Goal: Task Accomplishment & Management: Manage account settings

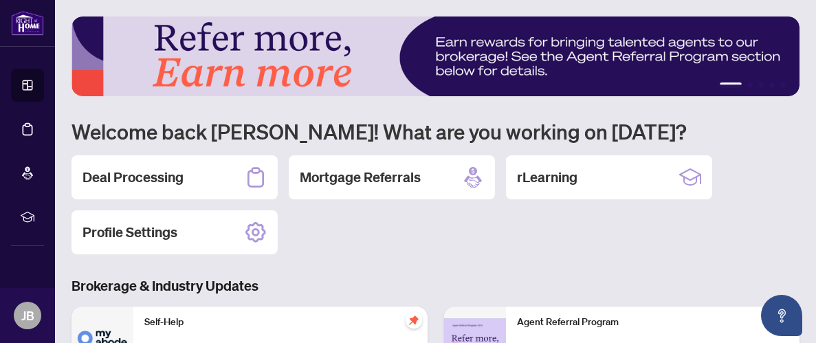
click at [105, 184] on h2 "Deal Processing" at bounding box center [133, 177] width 101 height 19
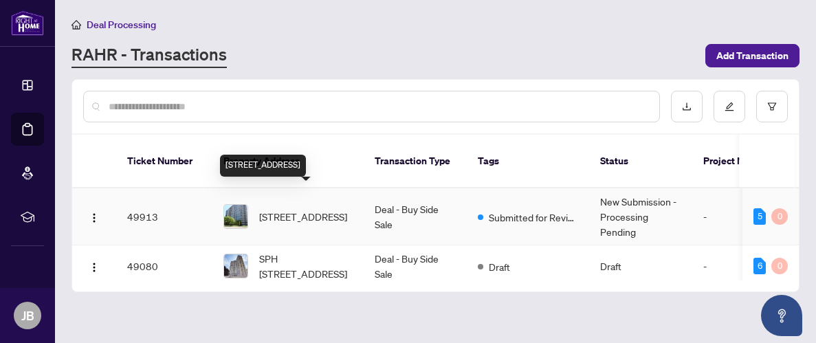
click at [323, 209] on span "803-1580 Mississauga Valley Blvd, Mississauga, Ontario L5A 3T8, Canada" at bounding box center [303, 216] width 88 height 15
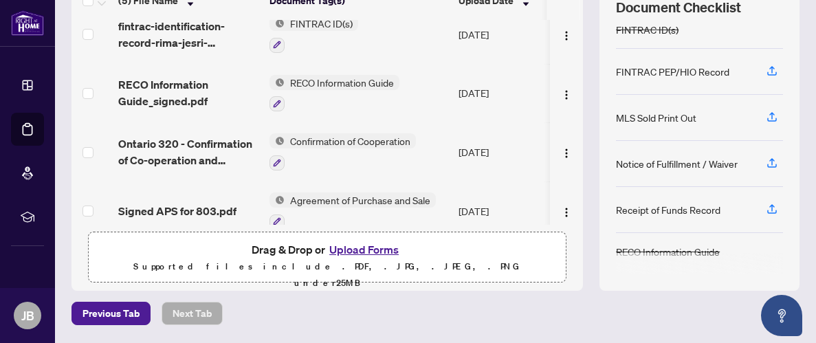
scroll to position [214, 0]
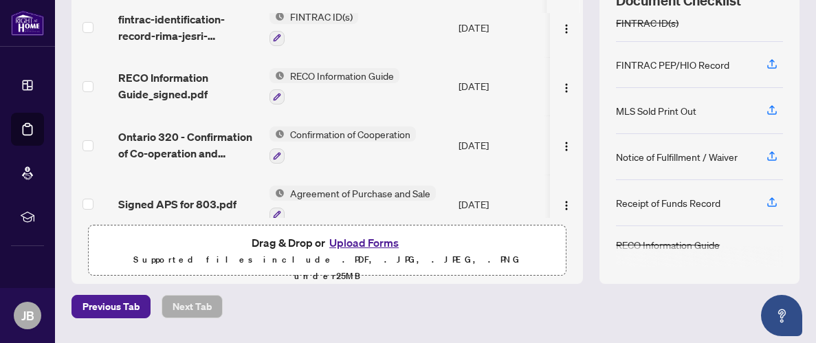
click at [705, 200] on div "Receipt of Funds Record" at bounding box center [668, 202] width 105 height 15
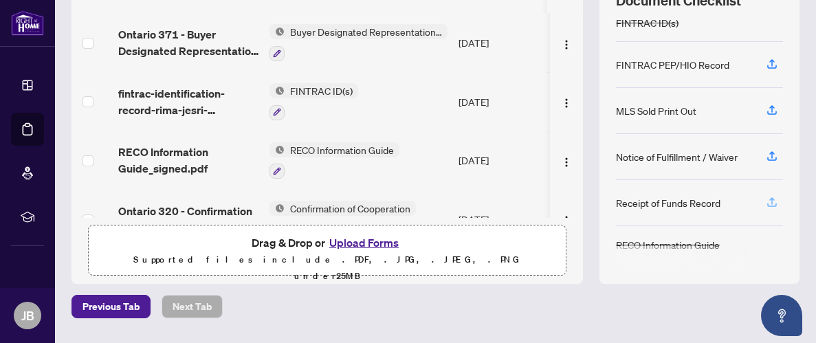
click at [767, 196] on icon "button" at bounding box center [772, 202] width 12 height 12
click at [658, 198] on div "Receipt of Funds Record" at bounding box center [668, 202] width 105 height 15
click at [768, 199] on icon "button" at bounding box center [772, 202] width 12 height 12
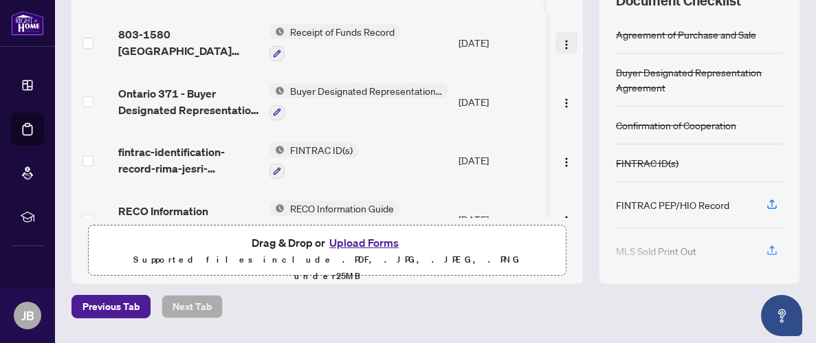
click at [561, 45] on img "button" at bounding box center [566, 44] width 11 height 11
click at [372, 45] on div at bounding box center [335, 53] width 131 height 17
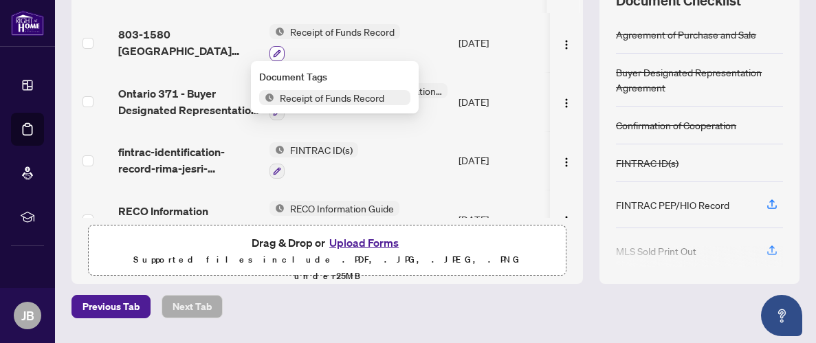
click at [282, 46] on button "button" at bounding box center [277, 53] width 15 height 15
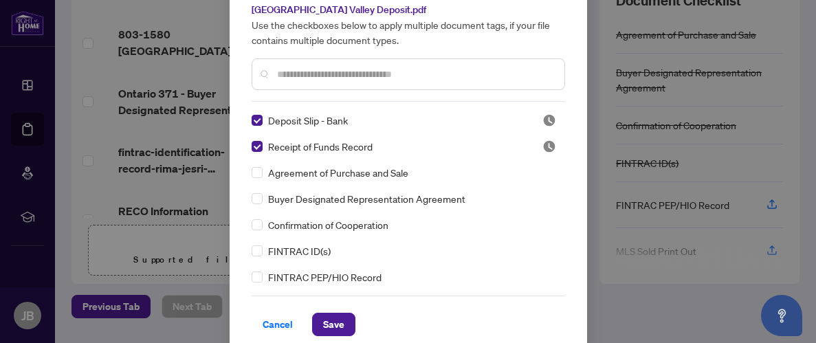
scroll to position [83, 0]
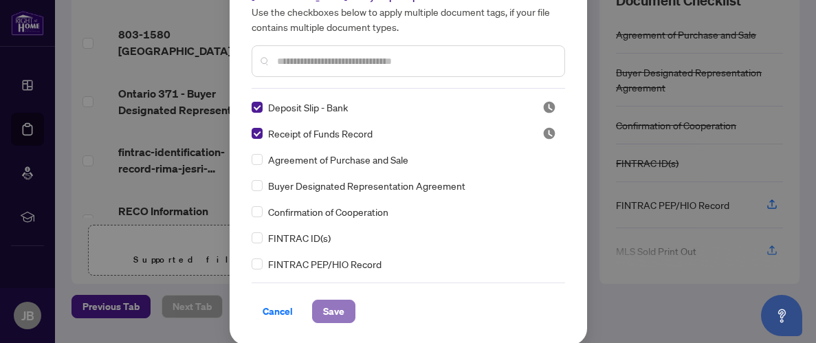
click at [339, 312] on span "Save" at bounding box center [333, 312] width 21 height 22
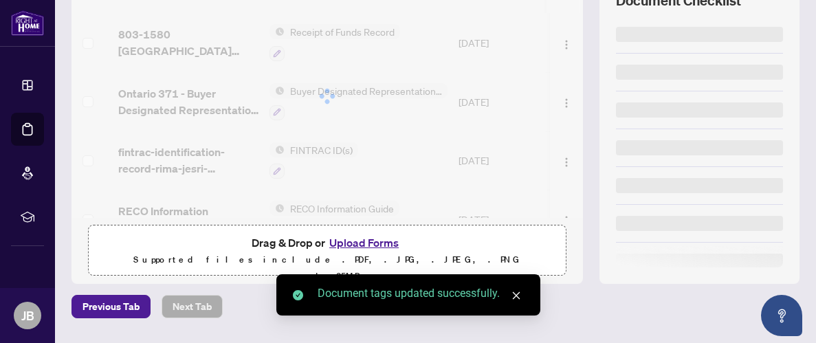
scroll to position [0, 0]
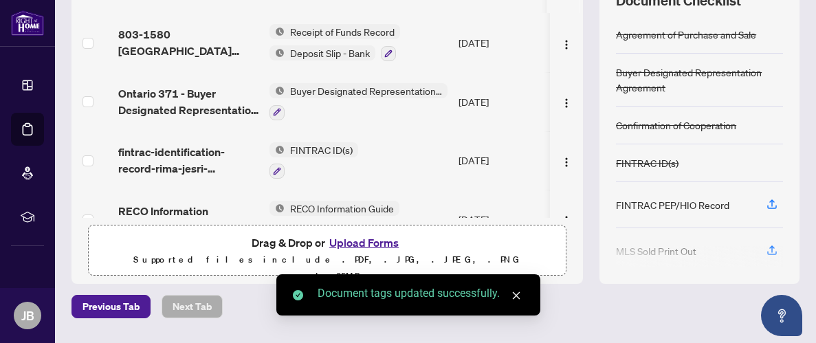
click at [341, 241] on button "Upload Forms" at bounding box center [364, 243] width 78 height 18
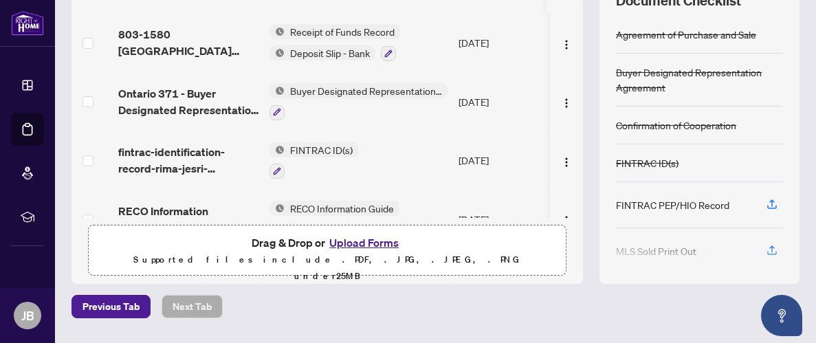
click at [316, 52] on span "Deposit Slip - Bank" at bounding box center [330, 52] width 91 height 15
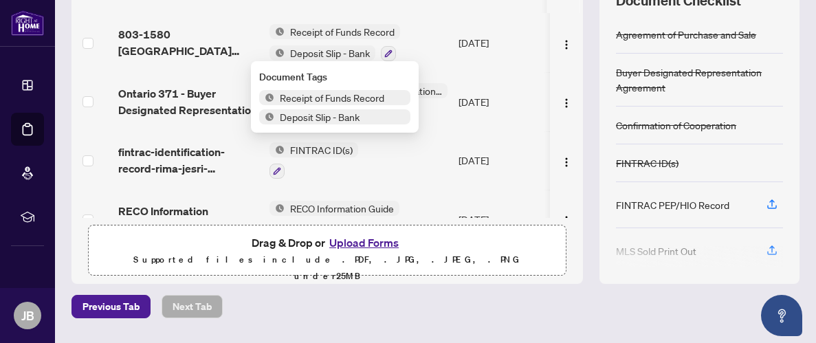
click at [322, 118] on span "Deposit Slip - Bank" at bounding box center [319, 116] width 91 height 15
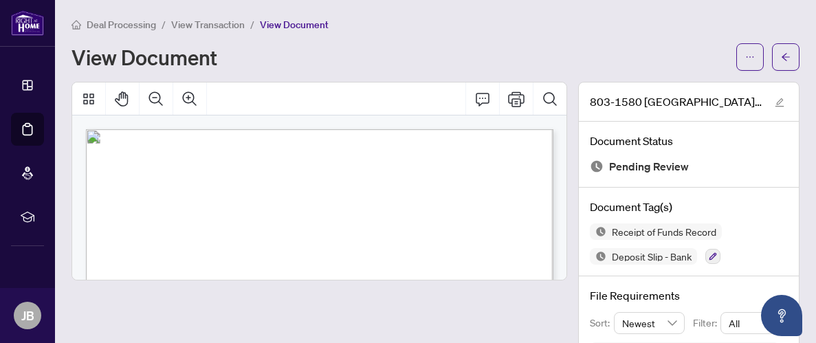
click at [210, 26] on span "View Transaction" at bounding box center [208, 25] width 74 height 12
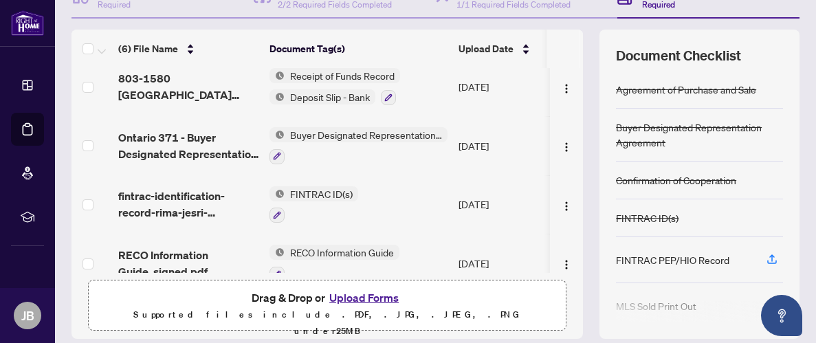
scroll to position [29, 0]
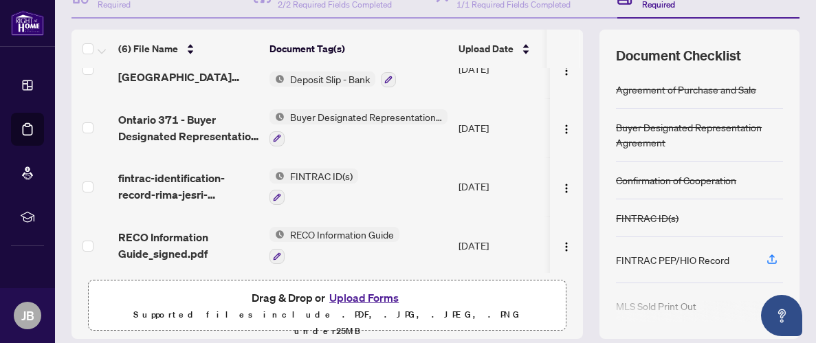
click at [367, 290] on button "Upload Forms" at bounding box center [364, 298] width 78 height 18
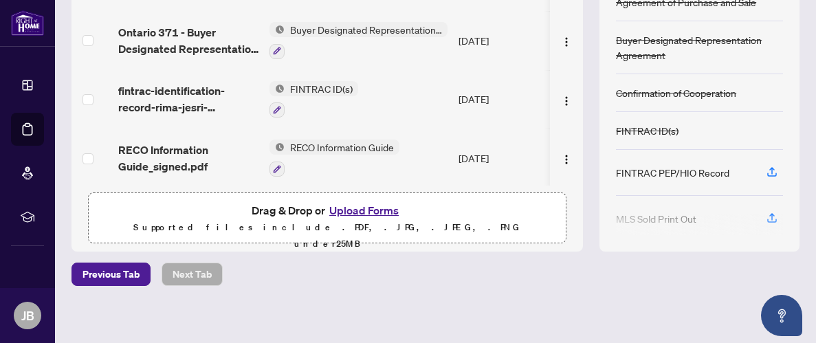
scroll to position [246, 0]
click at [358, 208] on button "Upload Forms" at bounding box center [364, 211] width 78 height 18
click at [342, 211] on button "Upload Forms" at bounding box center [364, 211] width 78 height 18
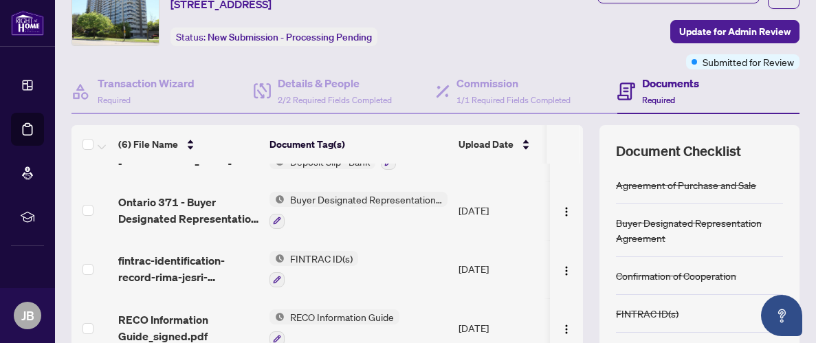
scroll to position [65, 0]
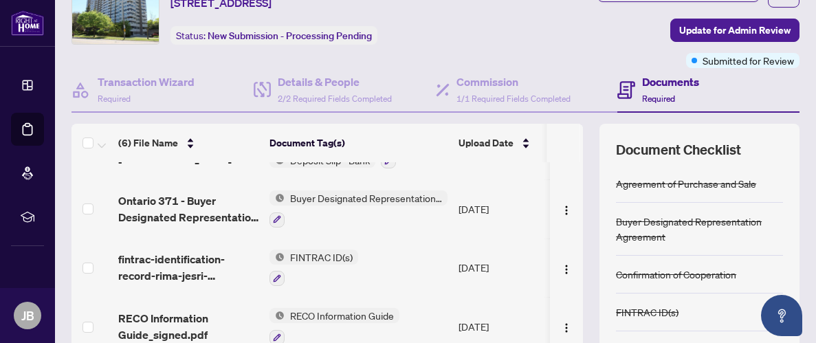
click at [657, 80] on h4 "Documents" at bounding box center [670, 82] width 57 height 17
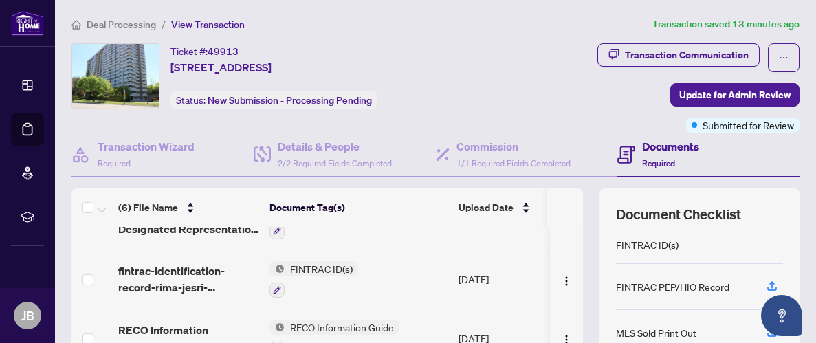
scroll to position [100, 0]
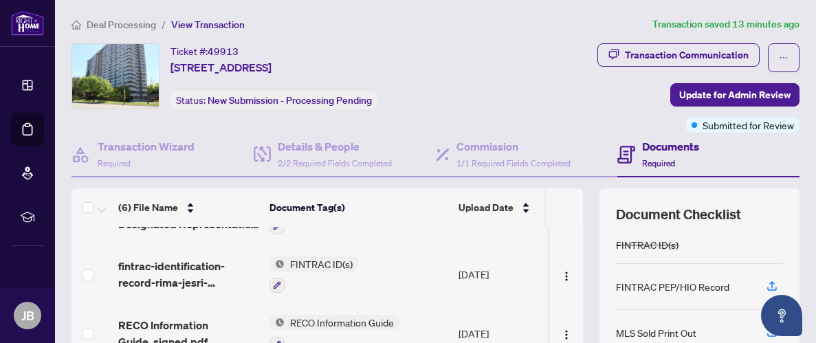
click at [305, 261] on span "FINTRAC ID(s)" at bounding box center [322, 264] width 74 height 15
click at [378, 102] on div "Ticket #: 49913 803-1580 Mississauga Valley Blvd, Mississauga, Ontario L5A 3T8,…" at bounding box center [274, 76] width 207 height 66
click at [313, 261] on span "FINTRAC ID(s)" at bounding box center [322, 264] width 74 height 15
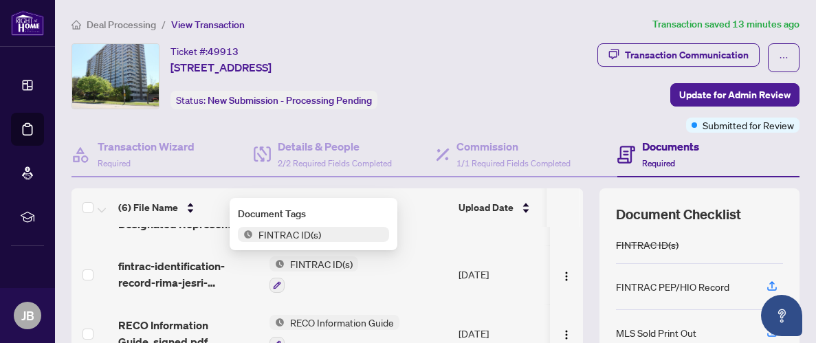
click at [313, 261] on span "FINTRAC ID(s)" at bounding box center [322, 264] width 74 height 15
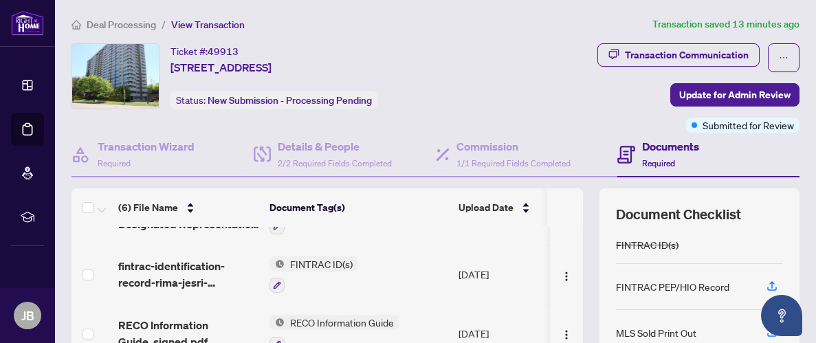
click at [314, 259] on span "FINTRAC ID(s)" at bounding box center [322, 264] width 74 height 15
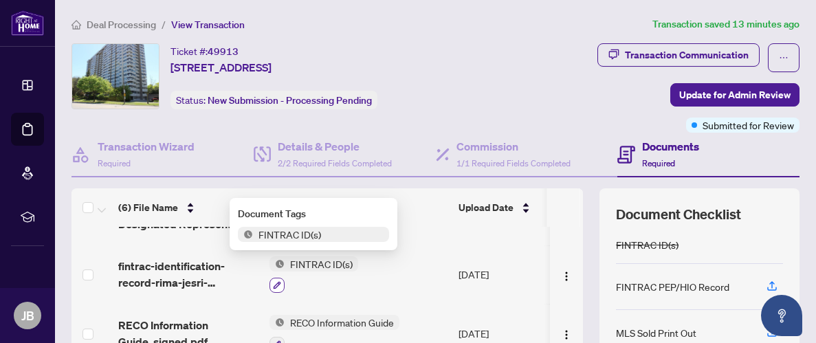
click at [281, 281] on icon "button" at bounding box center [277, 285] width 8 height 8
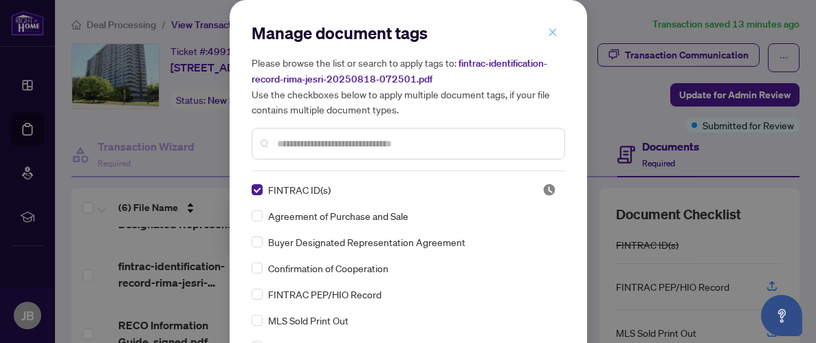
click at [546, 25] on button "button" at bounding box center [553, 32] width 28 height 23
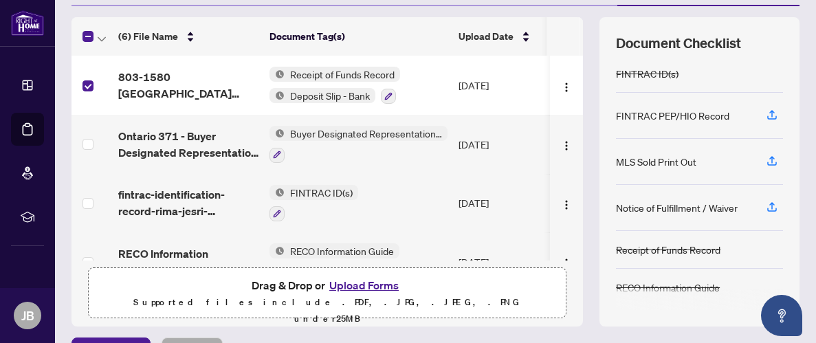
scroll to position [0, 0]
click at [564, 89] on img "button" at bounding box center [566, 87] width 11 height 11
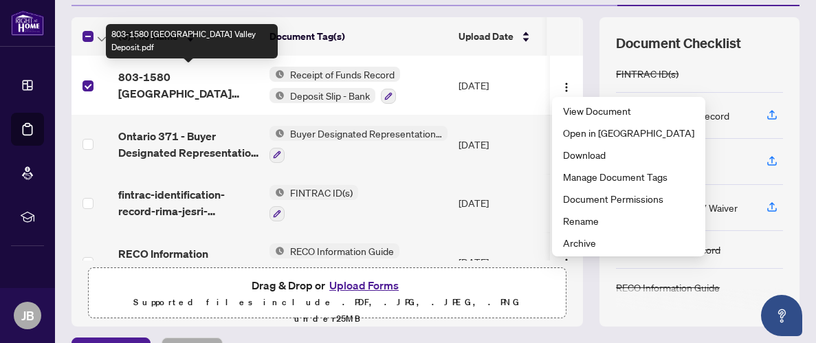
click at [225, 85] on span "803-1580 Mississauga Valley Deposit.pdf" at bounding box center [188, 85] width 140 height 33
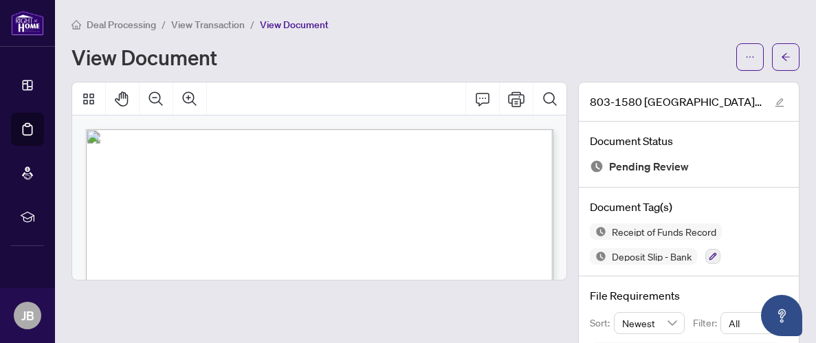
click at [195, 23] on span "View Transaction" at bounding box center [208, 25] width 74 height 12
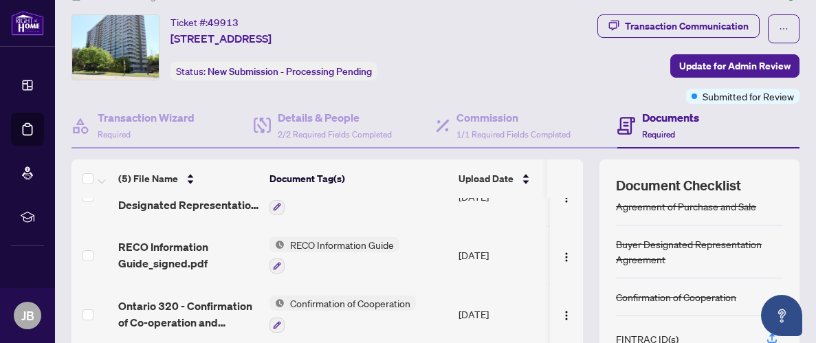
scroll to position [103, 0]
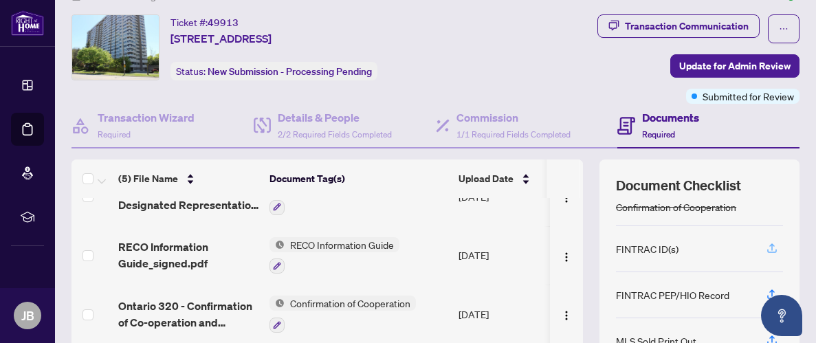
click at [771, 245] on icon "button" at bounding box center [772, 248] width 12 height 12
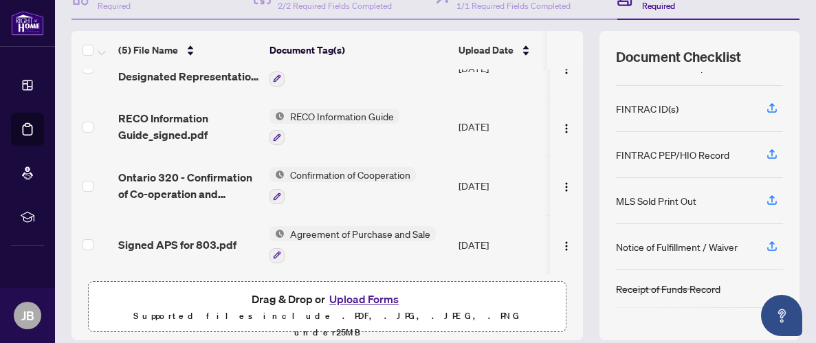
scroll to position [140, 0]
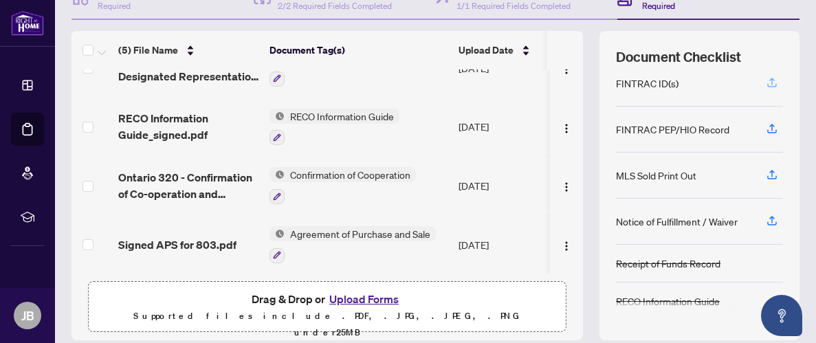
click at [772, 80] on icon "button" at bounding box center [772, 82] width 12 height 12
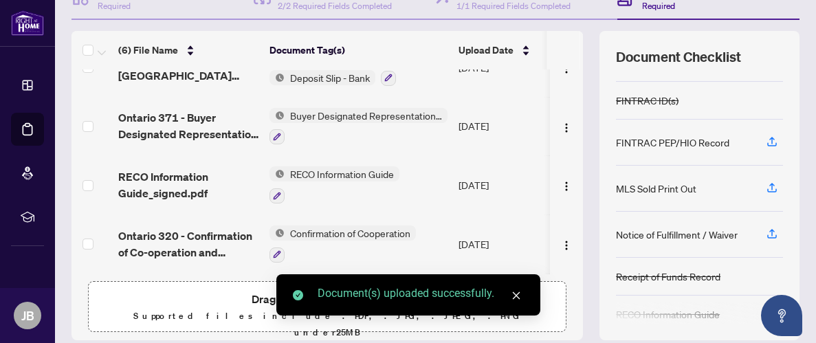
scroll to position [132, 0]
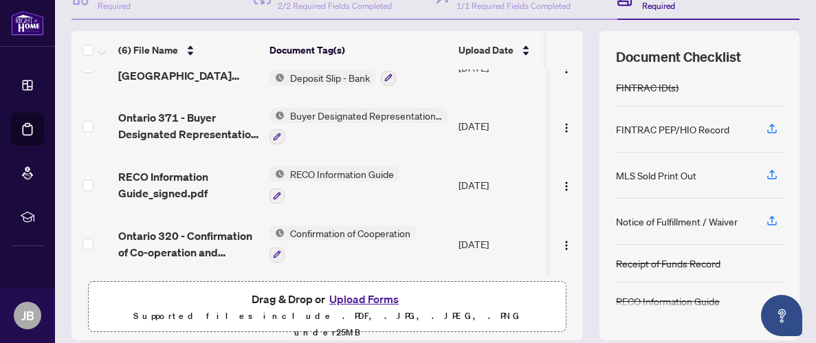
click at [378, 294] on button "Upload Forms" at bounding box center [364, 299] width 78 height 18
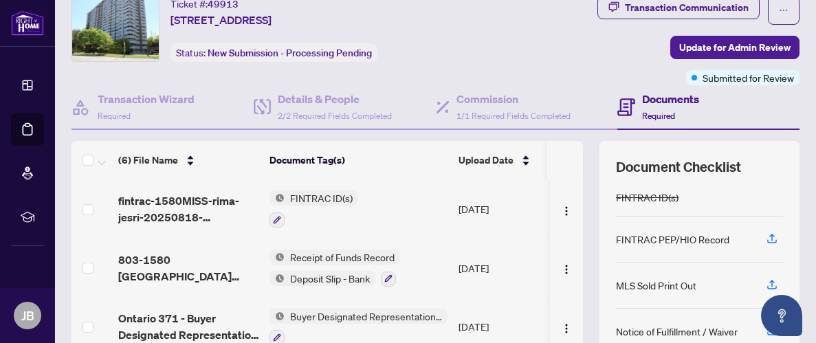
scroll to position [0, 0]
